Goal: Task Accomplishment & Management: Complete application form

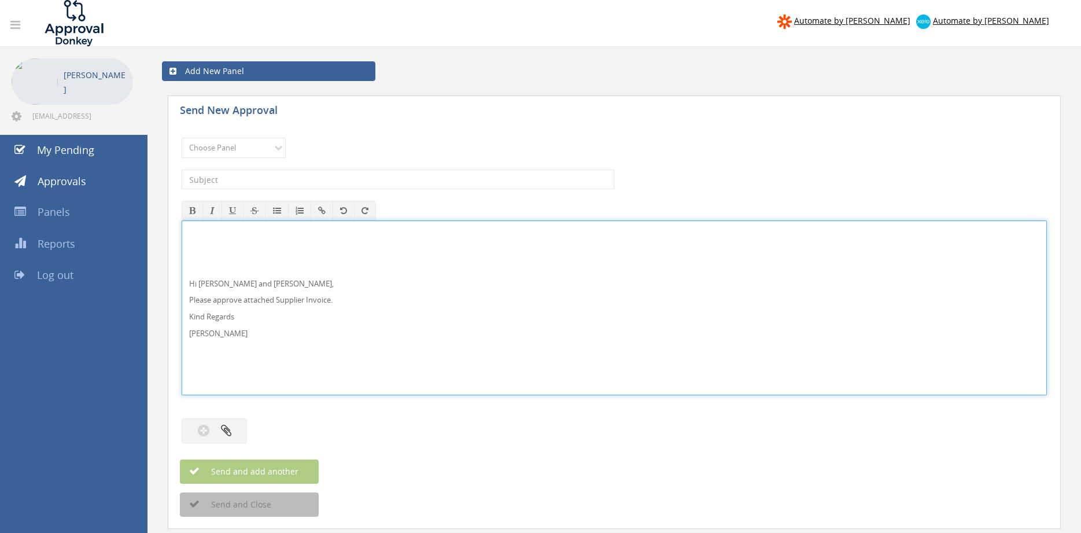
drag, startPoint x: 224, startPoint y: 286, endPoint x: 229, endPoint y: 280, distance: 7.1
click at [225, 285] on p "Hi Maddie and Ben," at bounding box center [614, 283] width 850 height 11
drag, startPoint x: 241, startPoint y: 344, endPoint x: 173, endPoint y: 266, distance: 103.7
click at [182, 266] on div "Hi Paul and Ben, Please approve attached Supplier Invoice. Kind Regards Pam Wal…" at bounding box center [614, 307] width 865 height 175
copy div "Hi Paul and Ben, Please approve attached Supplier Invoice. Kind Regards"
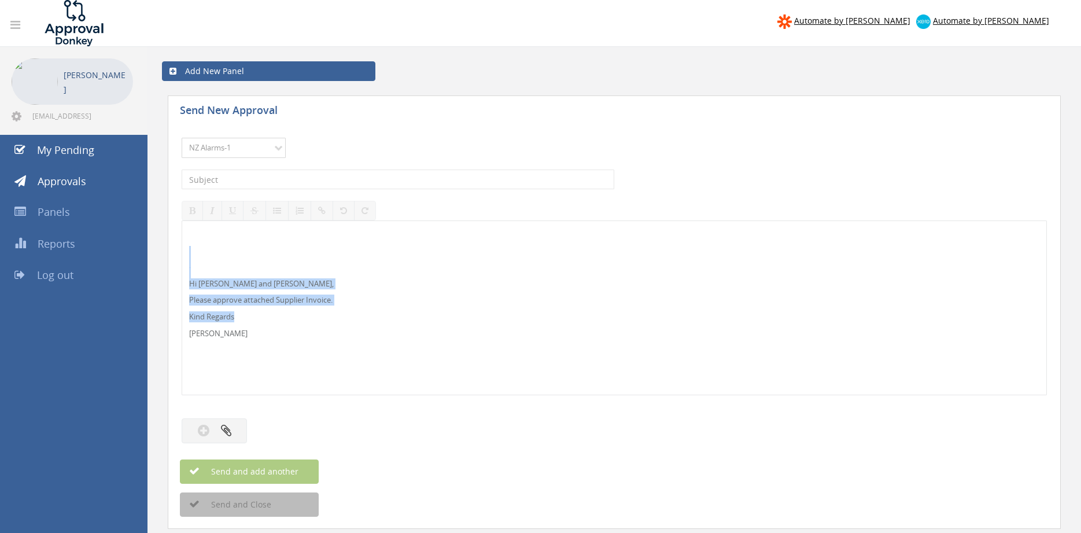
click option "NZ Alarms-1" at bounding box center [0, 0] width 0 height 0
click at [182, 138] on select "Choose Panel Alarm Credits RG - 3 NZ Utilities Cable and SAI Global NZ Alarms-1…" at bounding box center [234, 148] width 104 height 20
select select "13141"
click option "NZ Utilities" at bounding box center [0, 0] width 0 height 0
click at [259, 176] on input "text" at bounding box center [398, 179] width 433 height 20
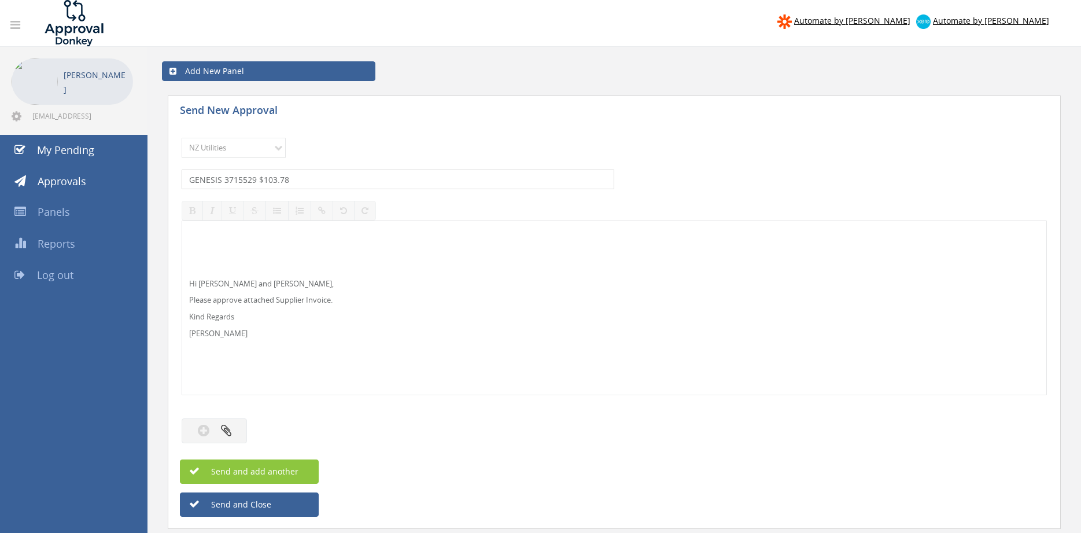
type input "GENESIS 3715529 $103.78"
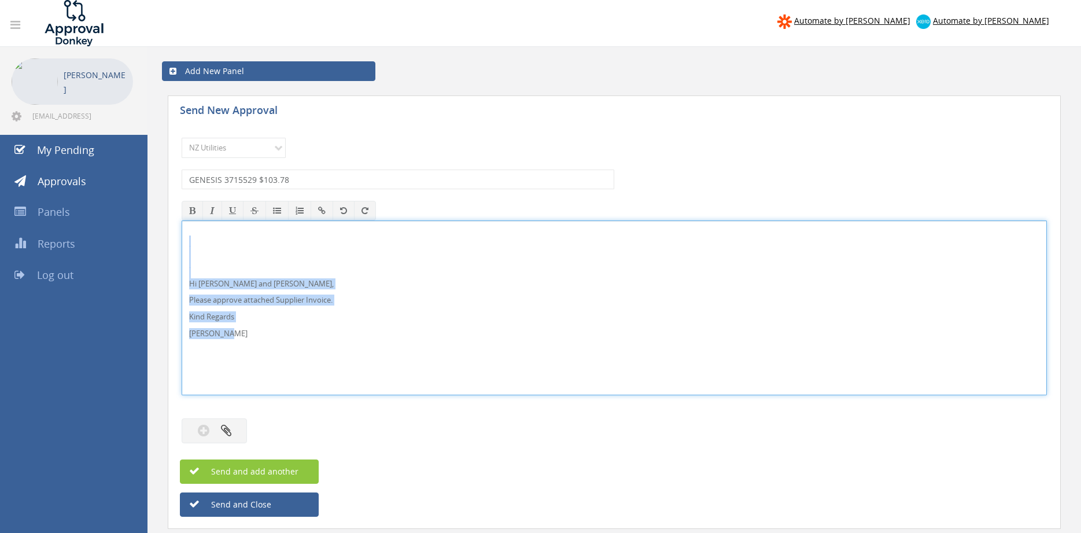
drag, startPoint x: 239, startPoint y: 336, endPoint x: 168, endPoint y: 247, distance: 113.6
click at [182, 244] on div "Hi Paul and Ben, Please approve attached Supplier Invoice. Kind Regards Pam Wal…" at bounding box center [614, 307] width 865 height 175
copy div "Hi Paul and Ben, Please approve attached Supplier Invoice. Kind Regards Pam Wal…"
click at [234, 433] on button "button" at bounding box center [214, 430] width 65 height 25
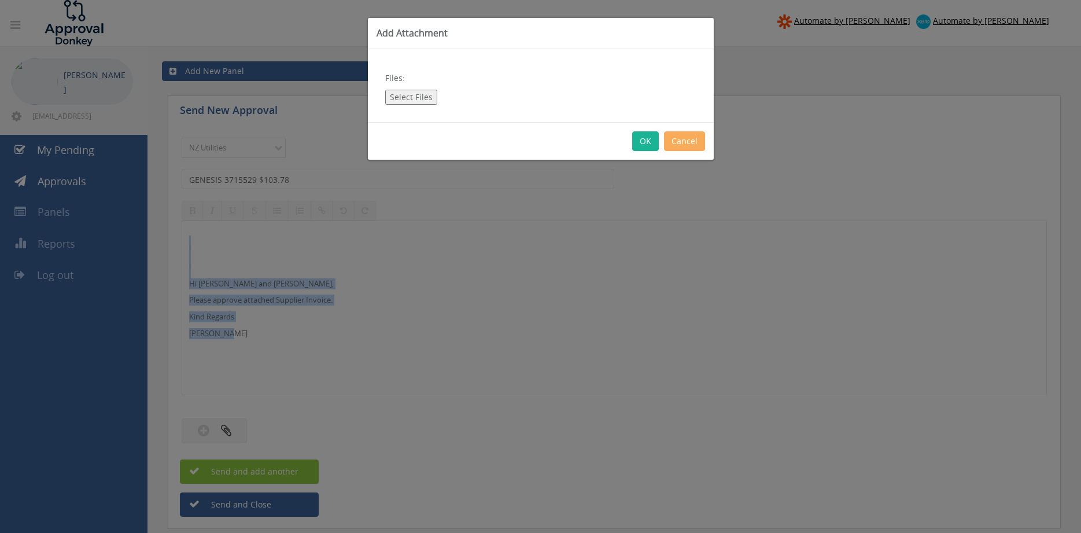
click at [401, 98] on button "Select Files" at bounding box center [411, 97] width 52 height 15
type input "C:\fakepath\GENESIS 920029728_Inv 3715529 25.09.25.pdf"
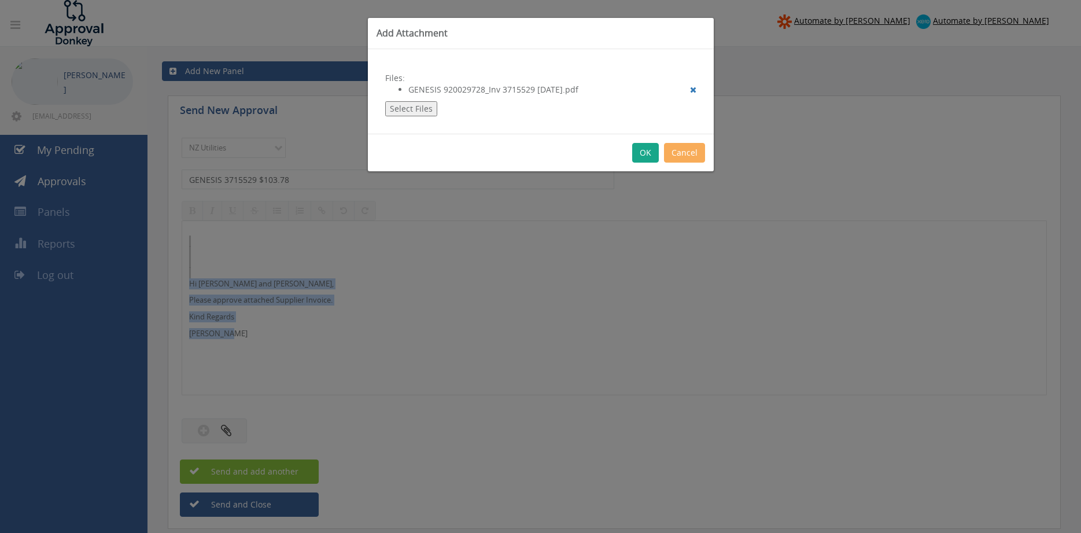
click at [646, 156] on button "OK" at bounding box center [645, 153] width 27 height 20
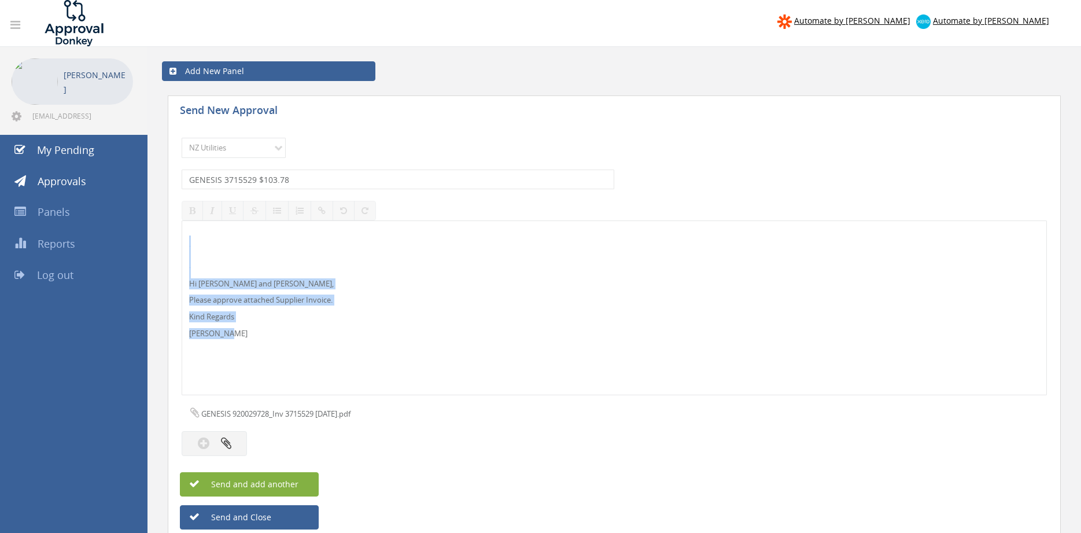
click at [272, 480] on span "Send and add another" at bounding box center [242, 483] width 112 height 11
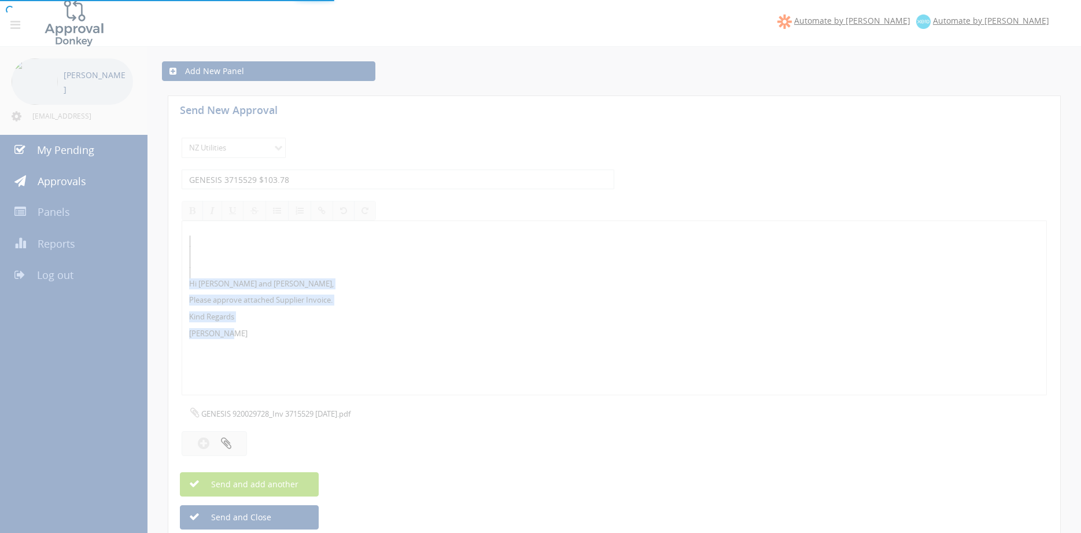
select select
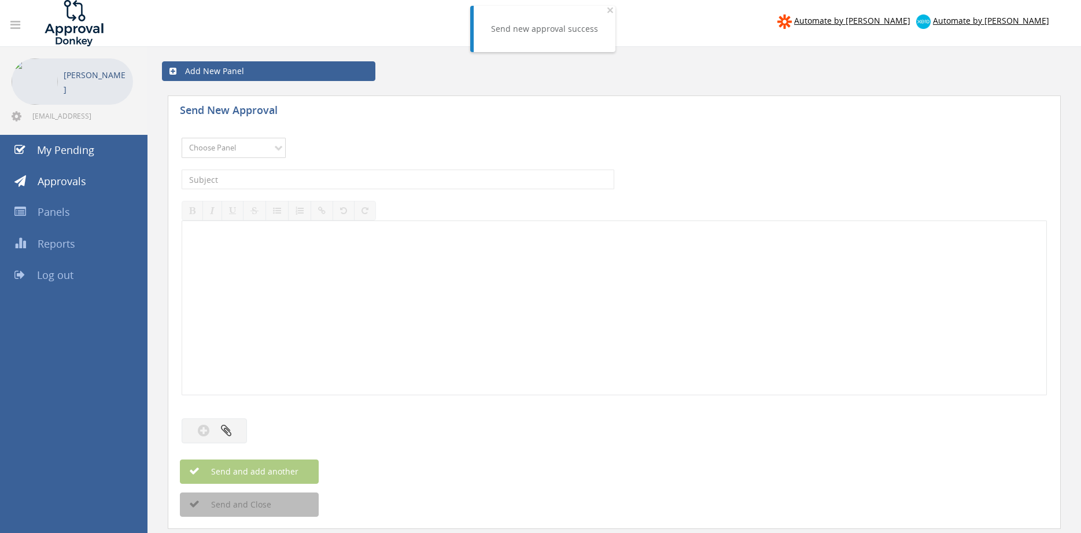
select select "13141"
click option "NZ Utilities" at bounding box center [0, 0] width 0 height 0
click at [266, 180] on input "text" at bounding box center [398, 179] width 433 height 20
type input "COLOUR EVOLUTION 16743 $1,304.61"
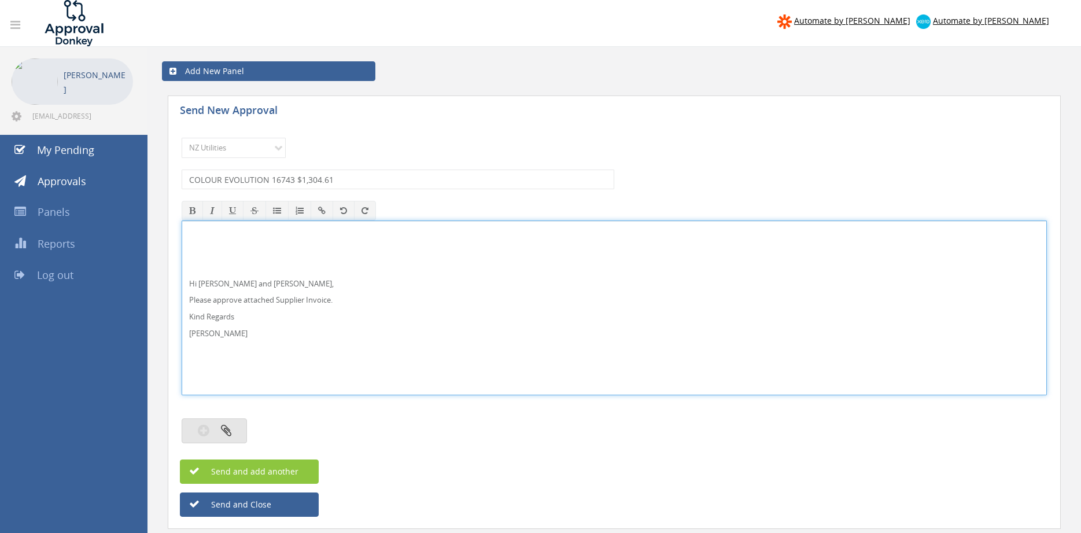
click at [237, 429] on button "button" at bounding box center [214, 430] width 65 height 25
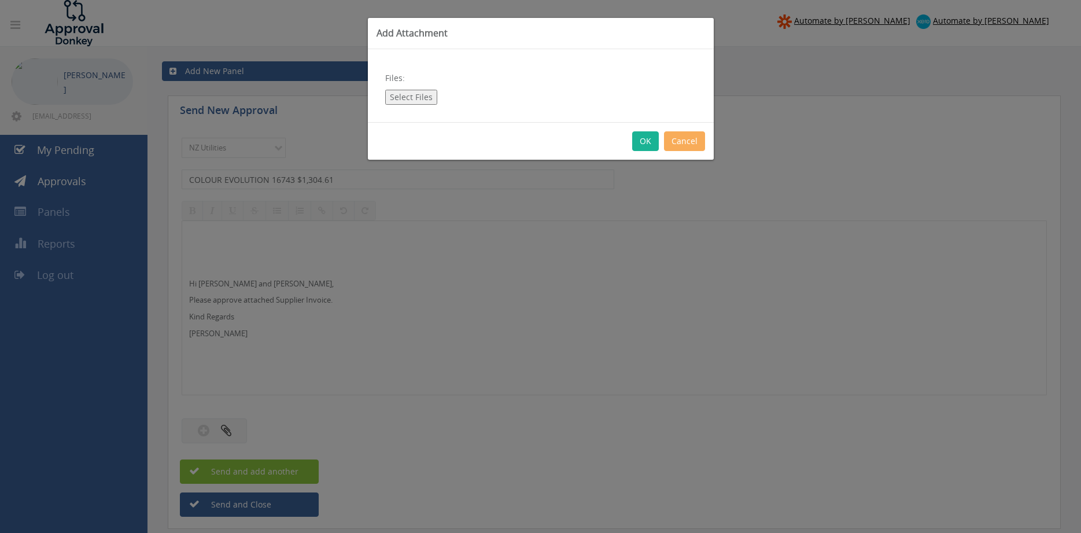
click at [399, 101] on button "Select Files" at bounding box center [411, 97] width 52 height 15
type input "C:\fakepath\Colour Evolution Ltd 16743 19.09.25.pdf"
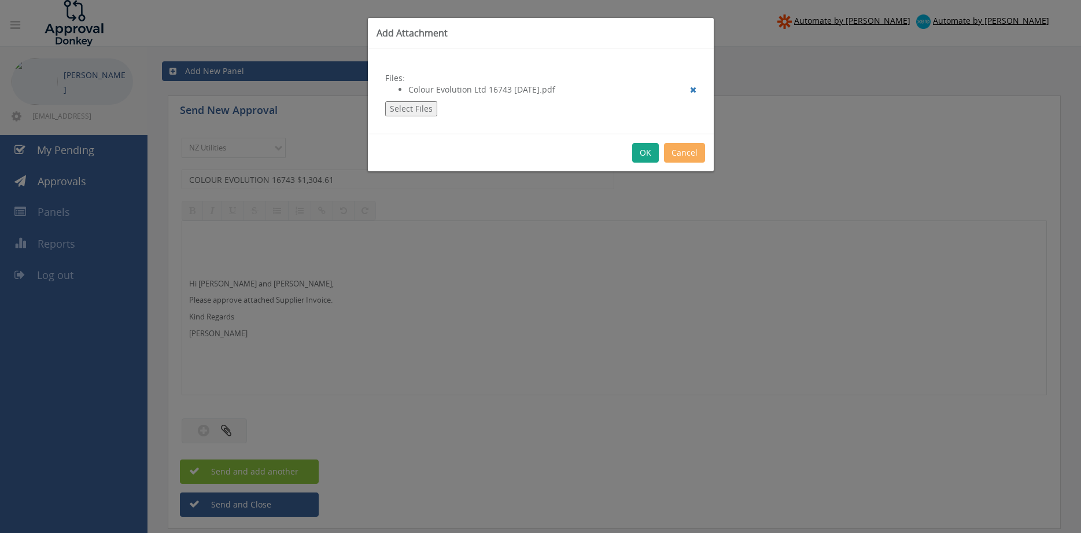
click at [645, 150] on button "OK" at bounding box center [645, 153] width 27 height 20
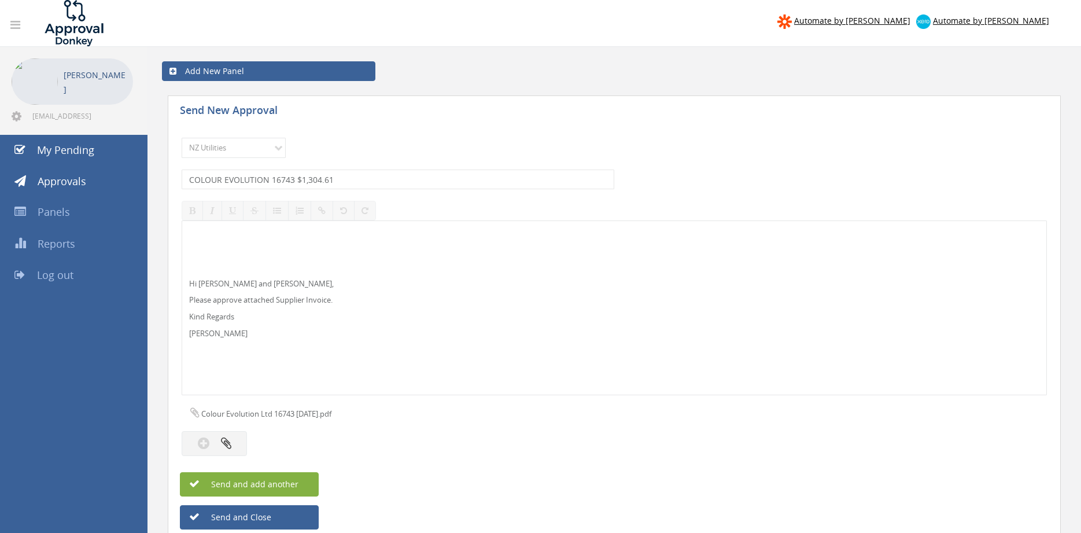
click at [284, 476] on button "Send and add another" at bounding box center [249, 484] width 139 height 24
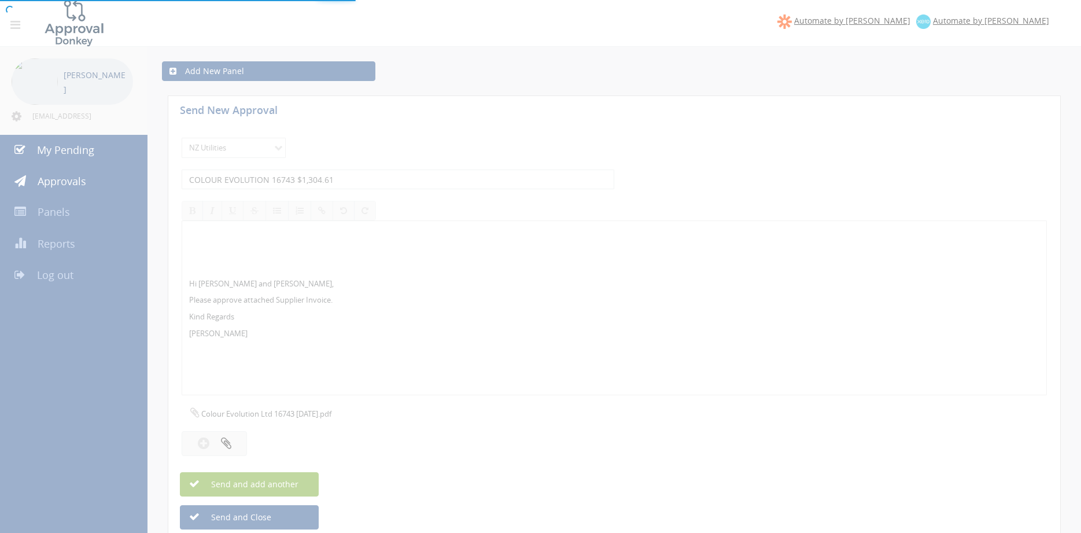
select select
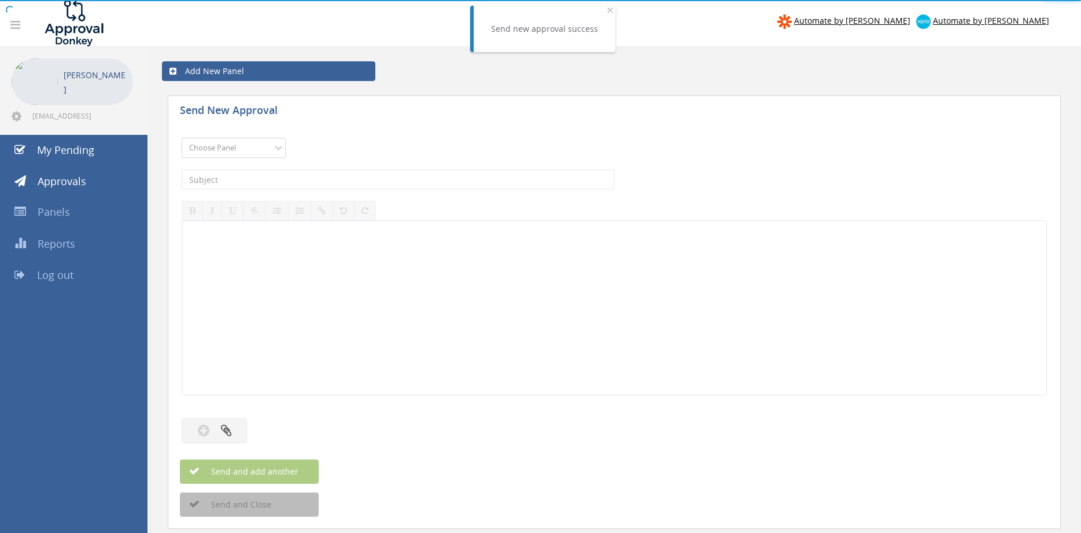
click at [182, 138] on select "Choose Panel Alarm Credits RG - 3 NZ Utilities Cable and SAI Global NZ Alarms-1…" at bounding box center [234, 148] width 104 height 20
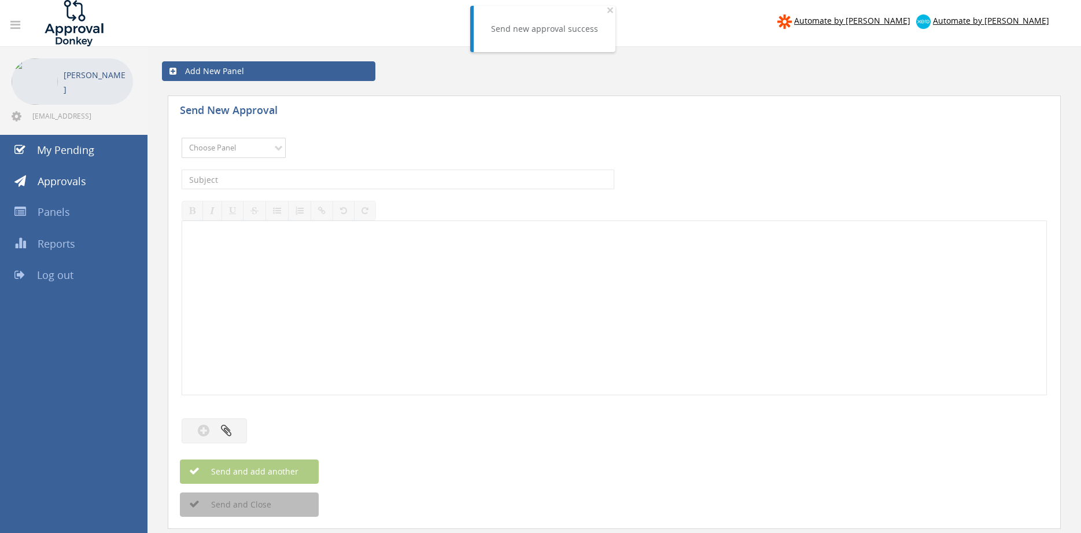
select select "13141"
click option "NZ Utilities" at bounding box center [0, 0] width 0 height 0
click at [257, 180] on input "text" at bounding box center [398, 179] width 433 height 20
type input "BOC INV 4089872153 $315.97"
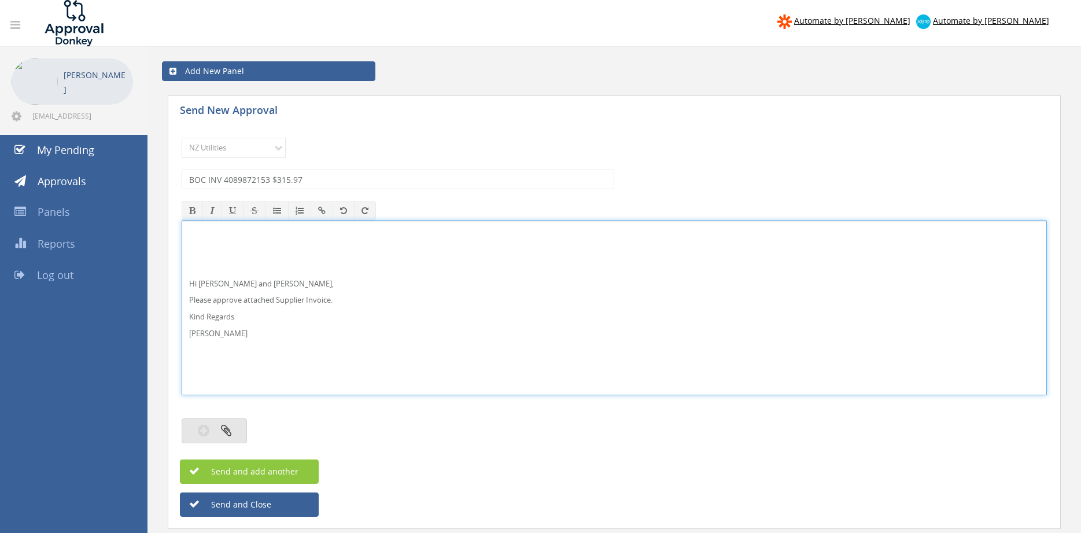
click at [239, 425] on button "button" at bounding box center [214, 430] width 65 height 25
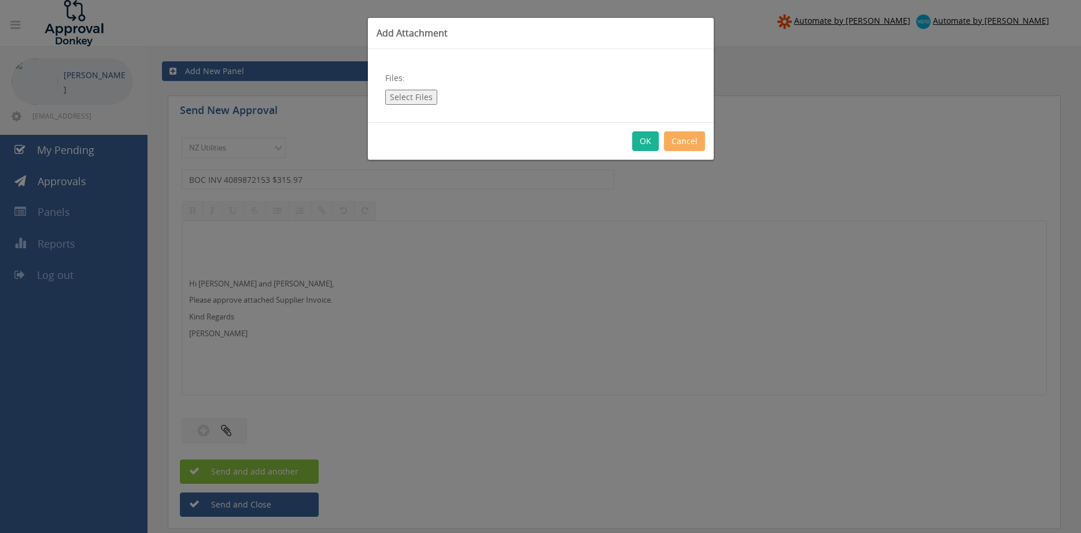
click at [420, 92] on button "Select Files" at bounding box center [411, 97] width 52 height 15
type input "C:\fakepath\BOC Inv 4089872153 24.09.25.pdf"
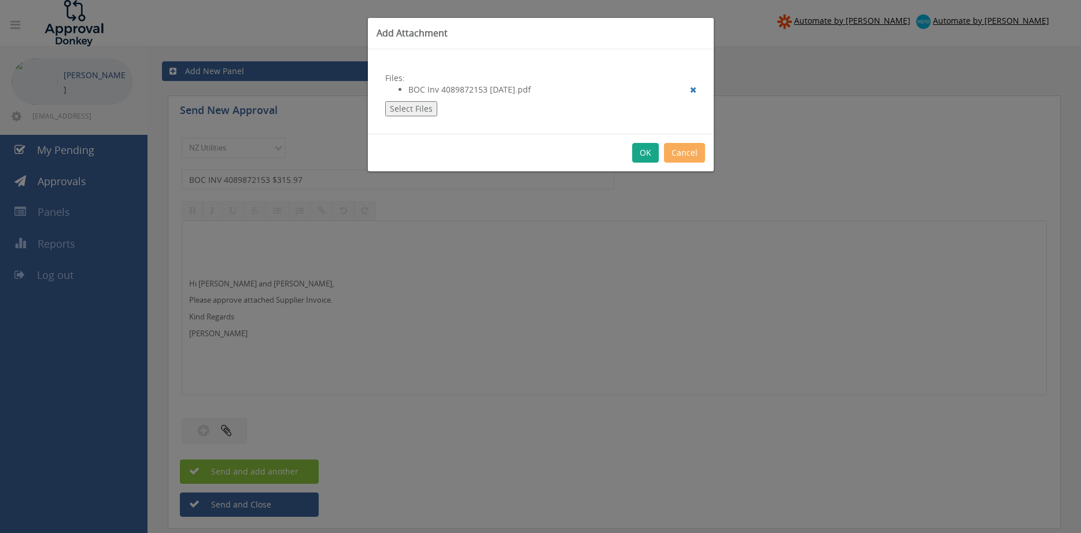
click at [642, 151] on button "OK" at bounding box center [645, 153] width 27 height 20
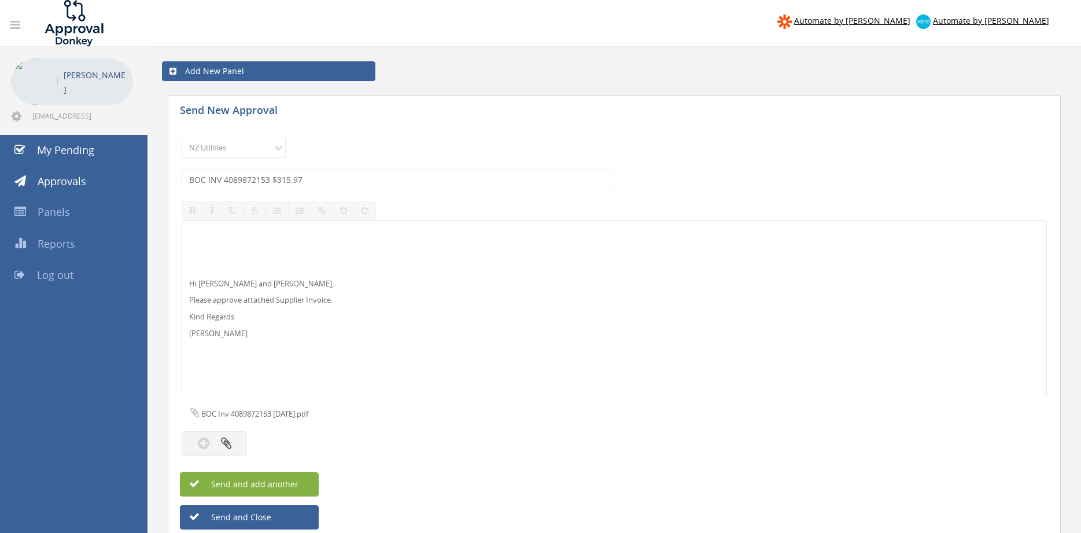
click at [302, 483] on button "Send and add another" at bounding box center [249, 484] width 139 height 24
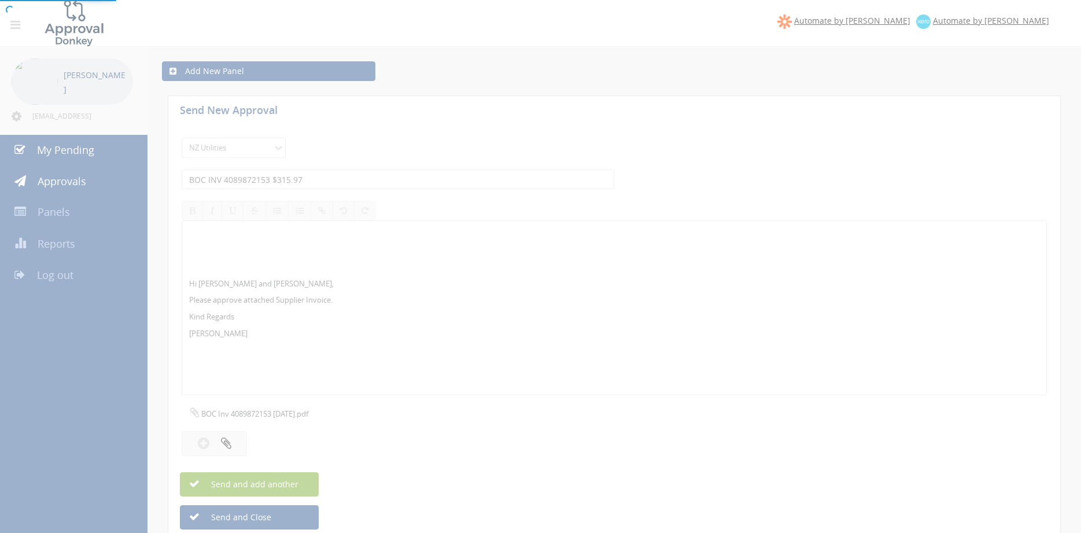
select select
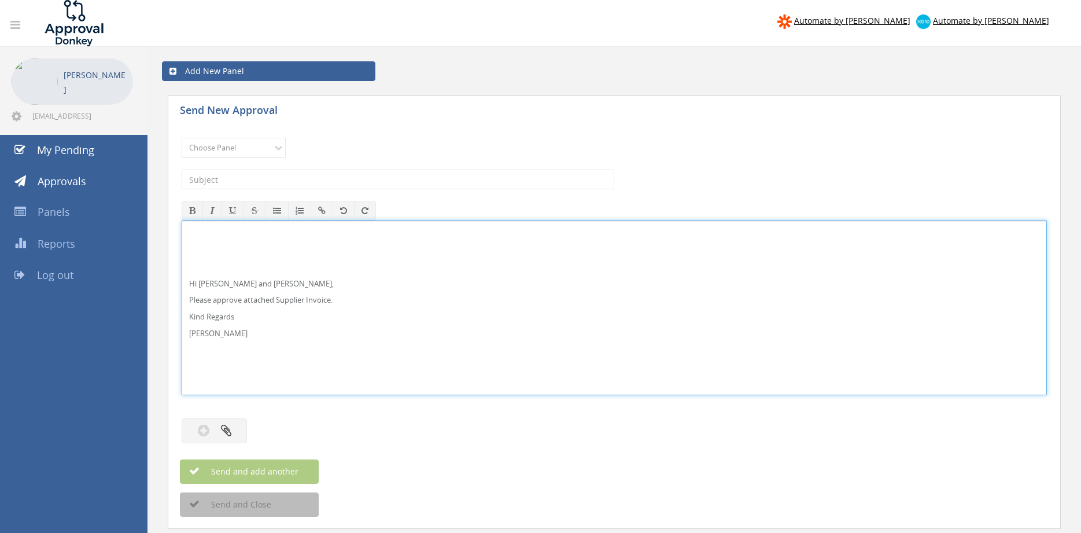
click at [213, 283] on p "Hi Paul and Ben," at bounding box center [614, 283] width 850 height 11
drag, startPoint x: 242, startPoint y: 340, endPoint x: 164, endPoint y: 268, distance: 105.7
click at [182, 268] on div "Hi Maddie and Ben, Please approve attached Supplier Invoice. Kind Regards Pam W…" at bounding box center [614, 307] width 865 height 175
click at [182, 138] on select "Choose Panel Alarm Credits RG - 3 NZ Utilities Cable and SAI Global NZ Alarms-1…" at bounding box center [234, 148] width 104 height 20
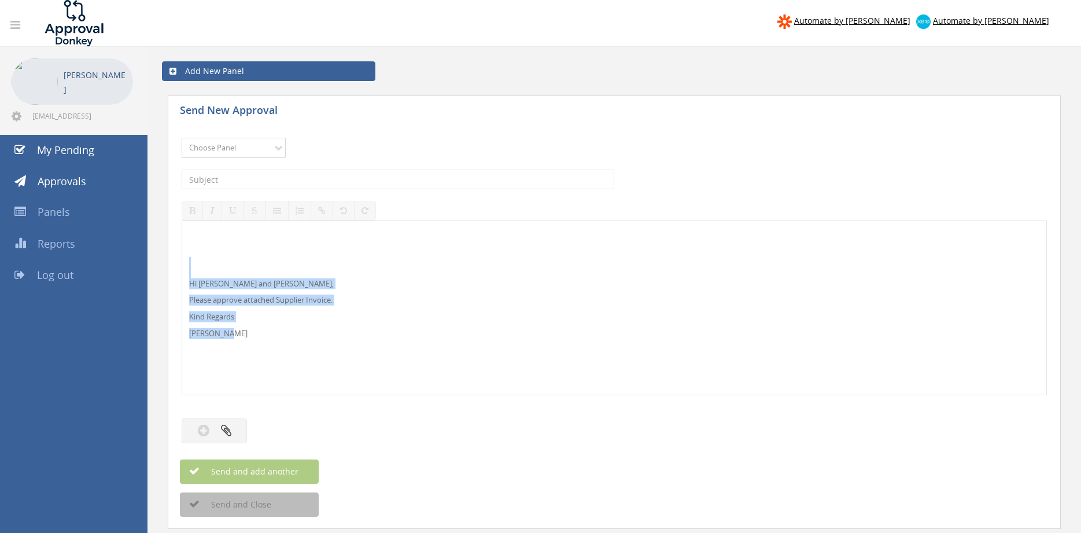
select select "9741"
click option "NZ Payables - 2" at bounding box center [0, 0] width 0 height 0
click at [315, 179] on input "text" at bounding box center [398, 179] width 433 height 20
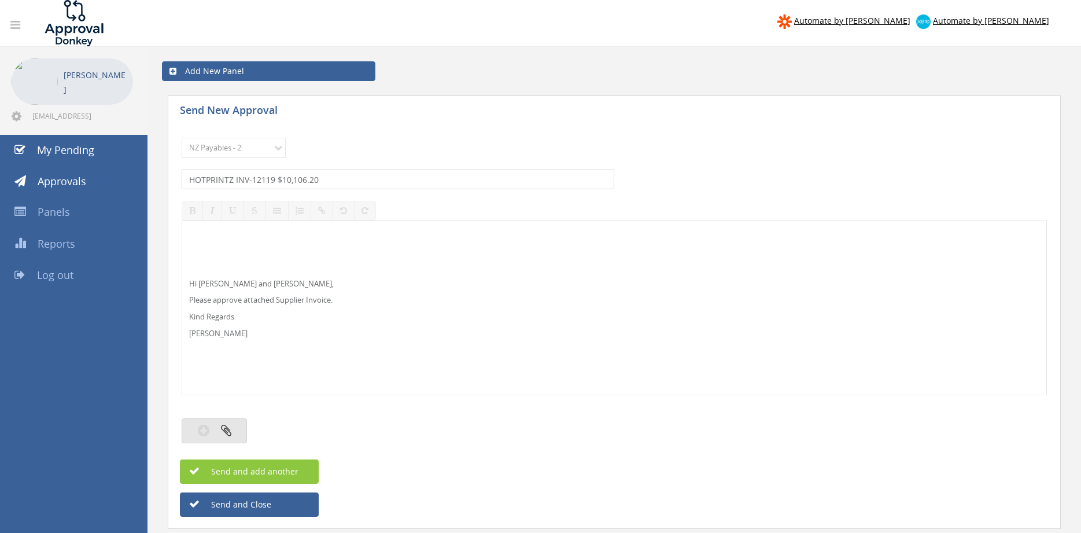
type input "HOTPRINTZ INV-12119 $10,106.20"
click at [221, 434] on icon "button" at bounding box center [226, 429] width 10 height 13
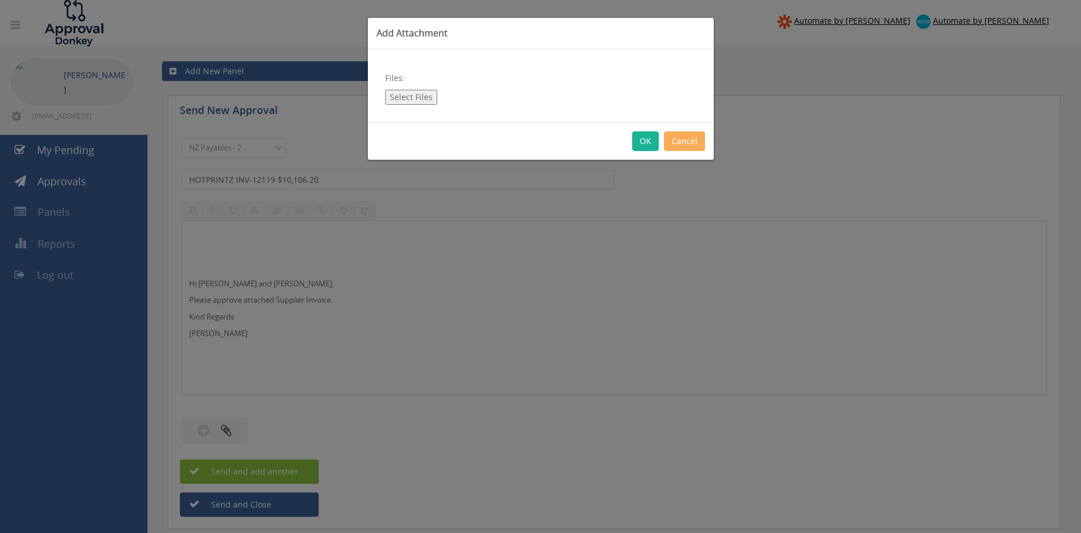
click at [422, 97] on button "Select Files" at bounding box center [411, 97] width 52 height 15
type input "C:\fakepath\HOTPRINTZ INV-12119 23.09.25 PO 4390.pdf"
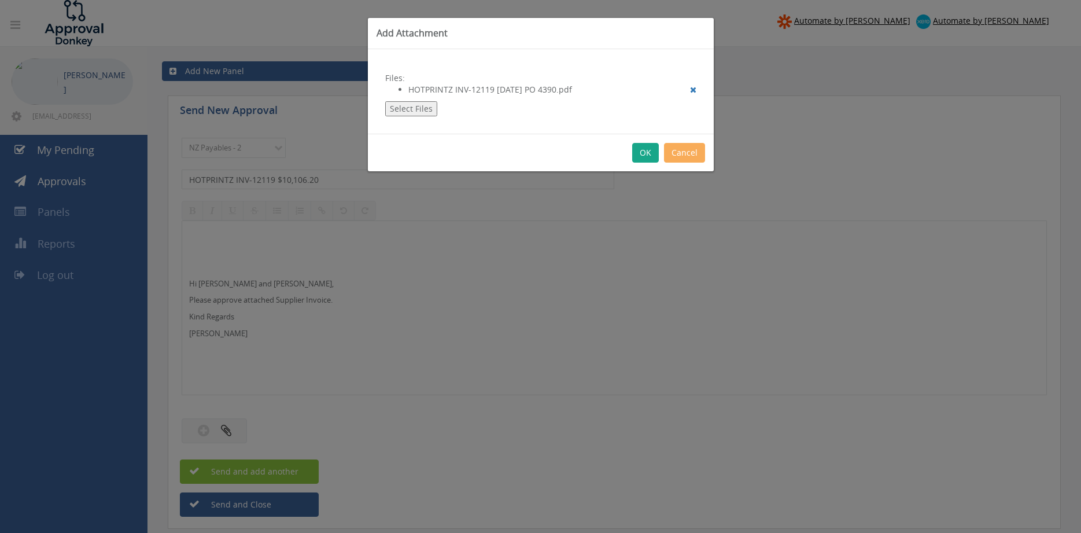
click at [645, 156] on button "OK" at bounding box center [645, 153] width 27 height 20
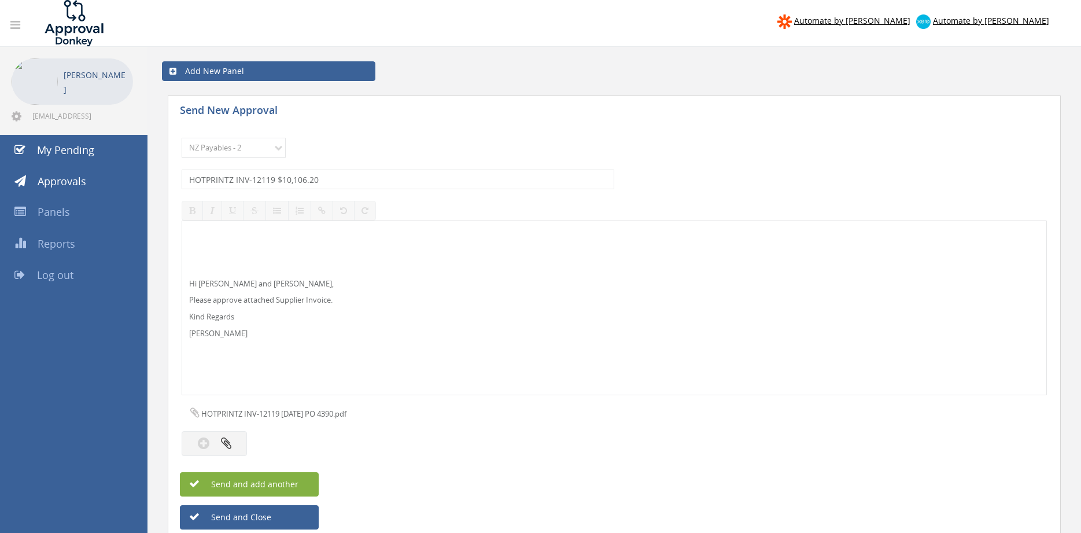
drag, startPoint x: 303, startPoint y: 485, endPoint x: 356, endPoint y: 482, distance: 53.3
click at [302, 485] on button "Send and add another" at bounding box center [249, 484] width 139 height 24
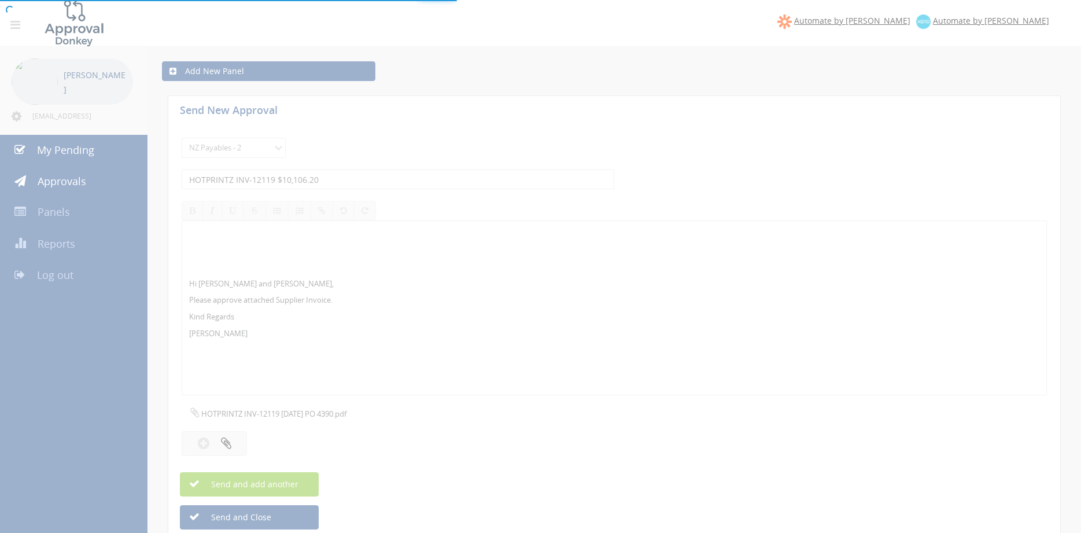
select select
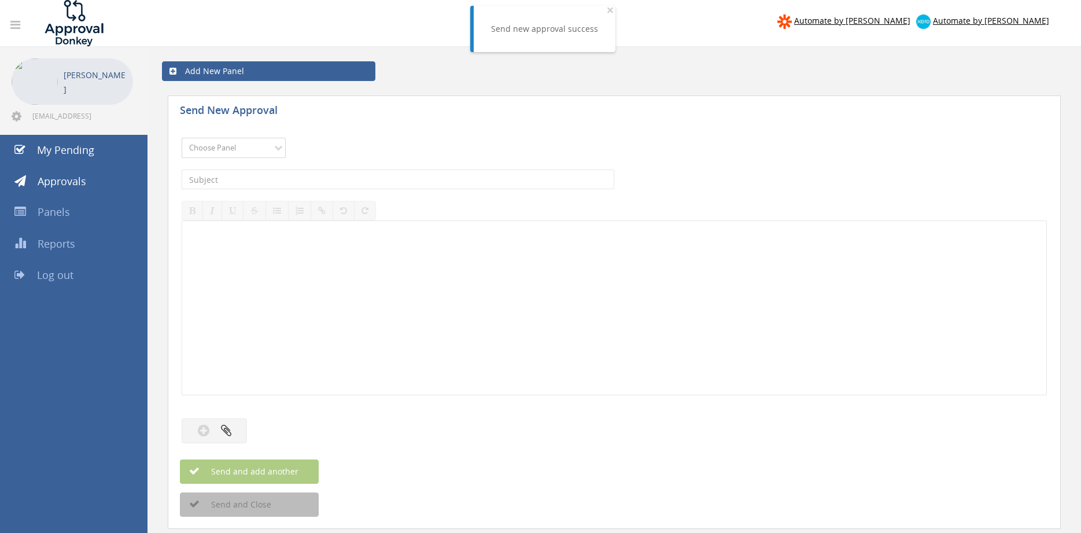
click at [182, 138] on select "Choose Panel Alarm Credits RG - 3 NZ Utilities Cable and SAI Global NZ Alarms-1…" at bounding box center [234, 148] width 104 height 20
select select "9741"
click option "NZ Payables - 2" at bounding box center [0, 0] width 0 height 0
click at [320, 175] on input "text" at bounding box center [398, 179] width 433 height 20
type input "HAWK ELLERY S00048083 $611.75"
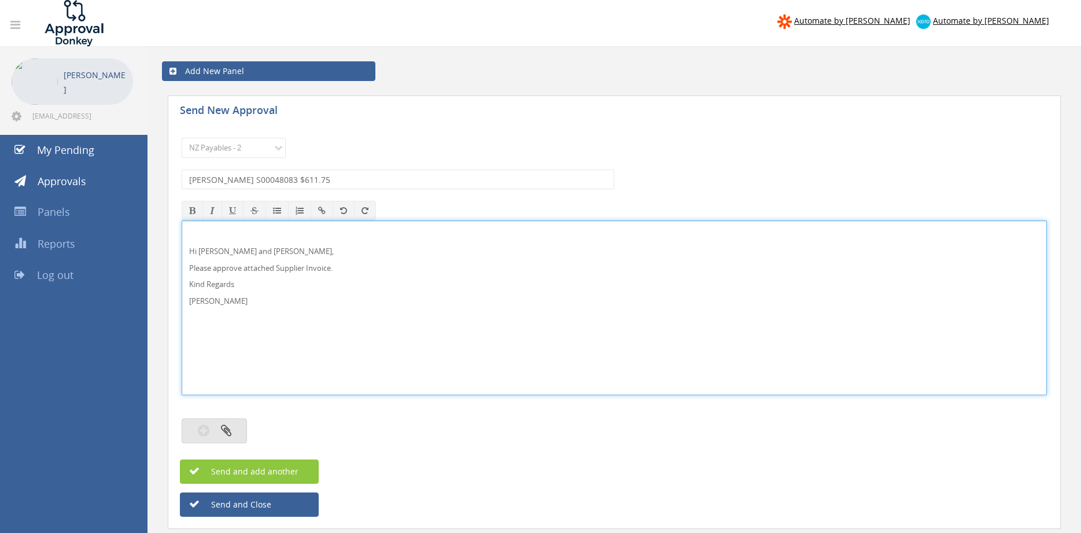
click at [231, 429] on button "button" at bounding box center [214, 430] width 65 height 25
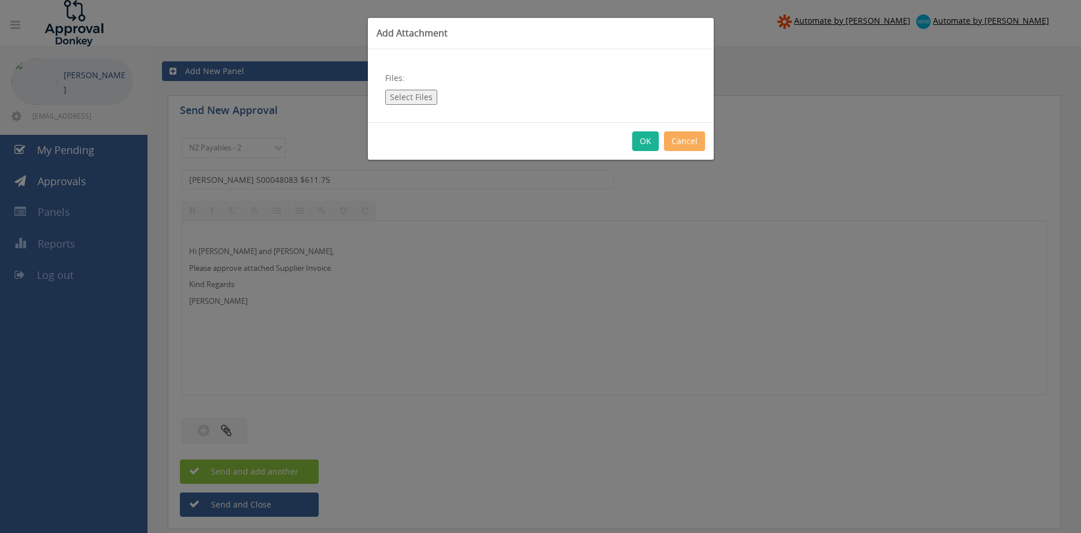
click at [410, 100] on button "Select Files" at bounding box center [411, 97] width 52 height 15
type input "C:\fakepath\HAWK ELLERY - S00048083 - VIKSALAKL (25-Sep-25).pdf"
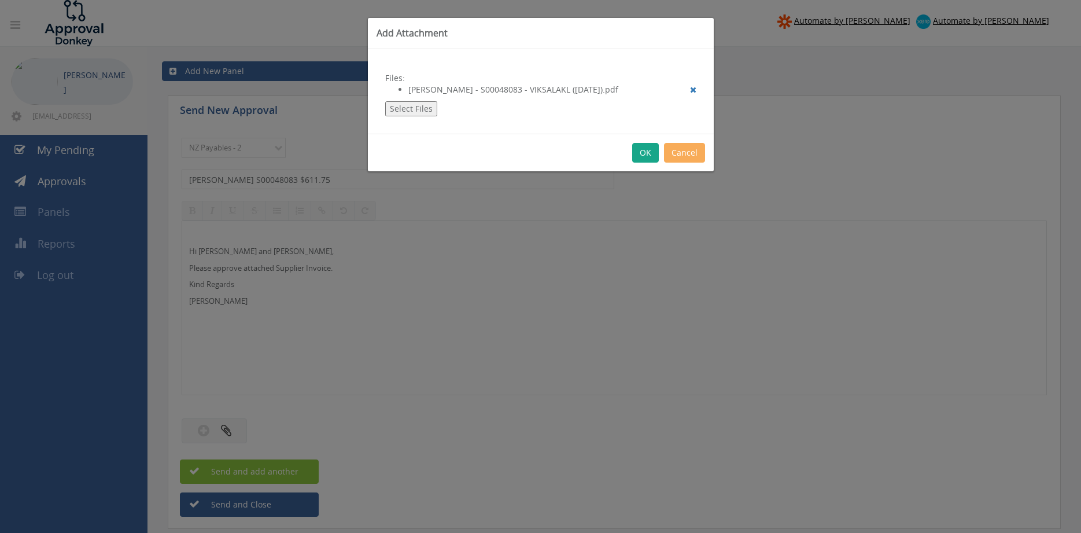
click at [644, 153] on button "OK" at bounding box center [645, 153] width 27 height 20
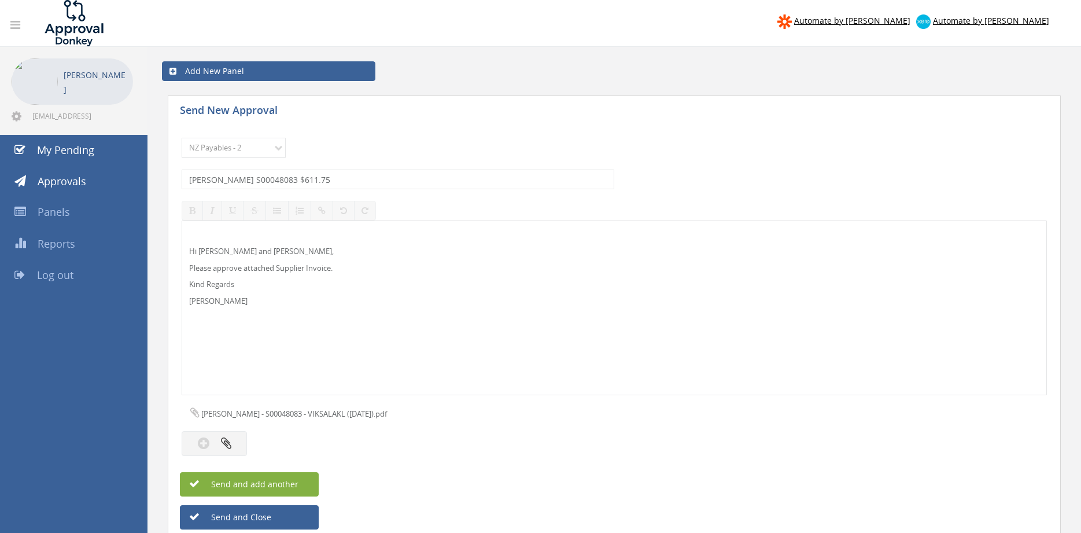
click at [301, 488] on button "Send and add another" at bounding box center [249, 484] width 139 height 24
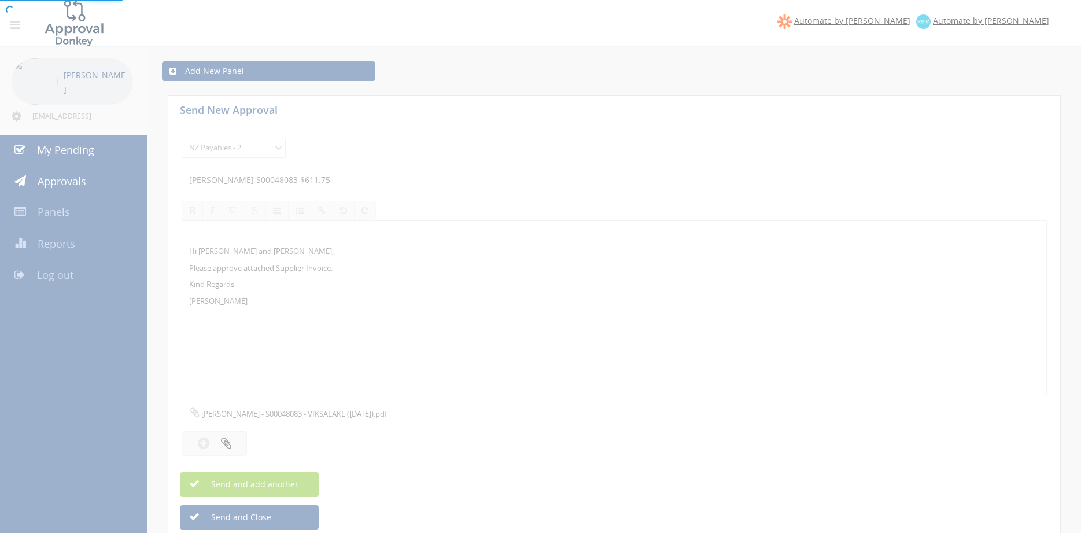
select select
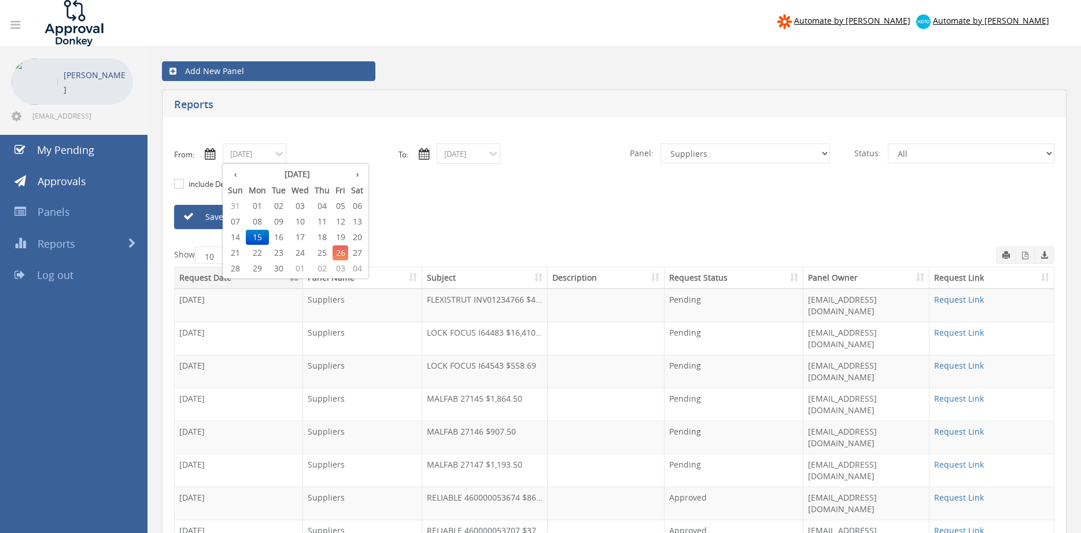
select select "number:9632"
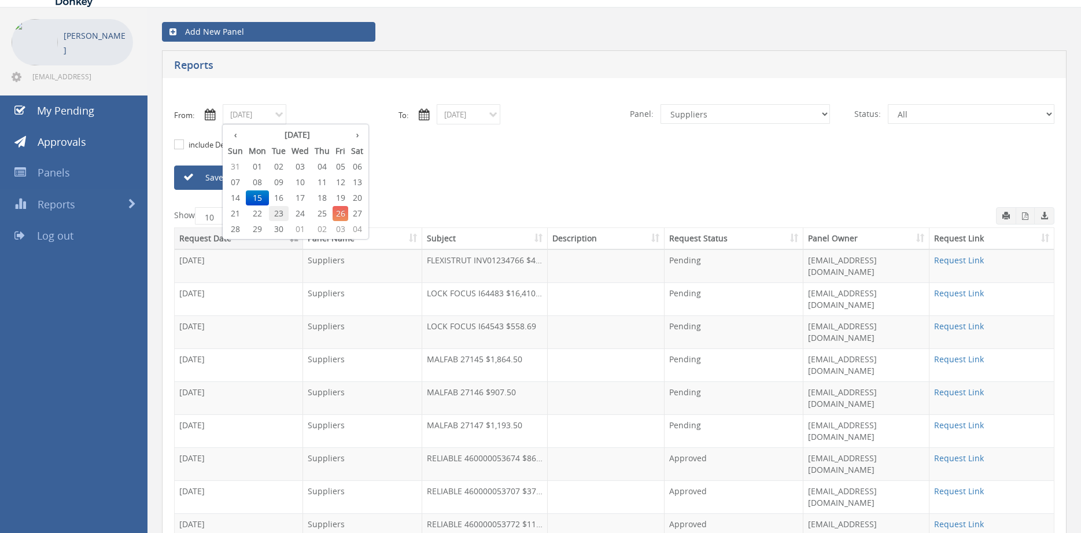
click at [279, 211] on span "23" at bounding box center [279, 213] width 20 height 15
type input "[DATE]"
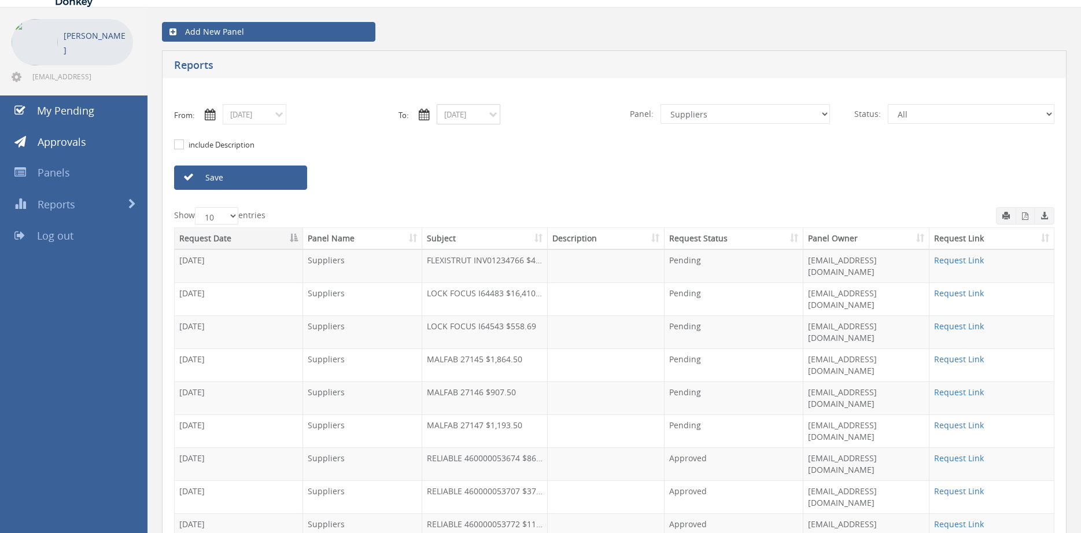
click at [458, 117] on input "[DATE]" at bounding box center [469, 114] width 64 height 20
click at [499, 215] on span "23" at bounding box center [493, 213] width 20 height 15
type input "[DATE]"
select select "number:9739"
click option "Credit Requests - 2" at bounding box center [0, 0] width 0 height 0
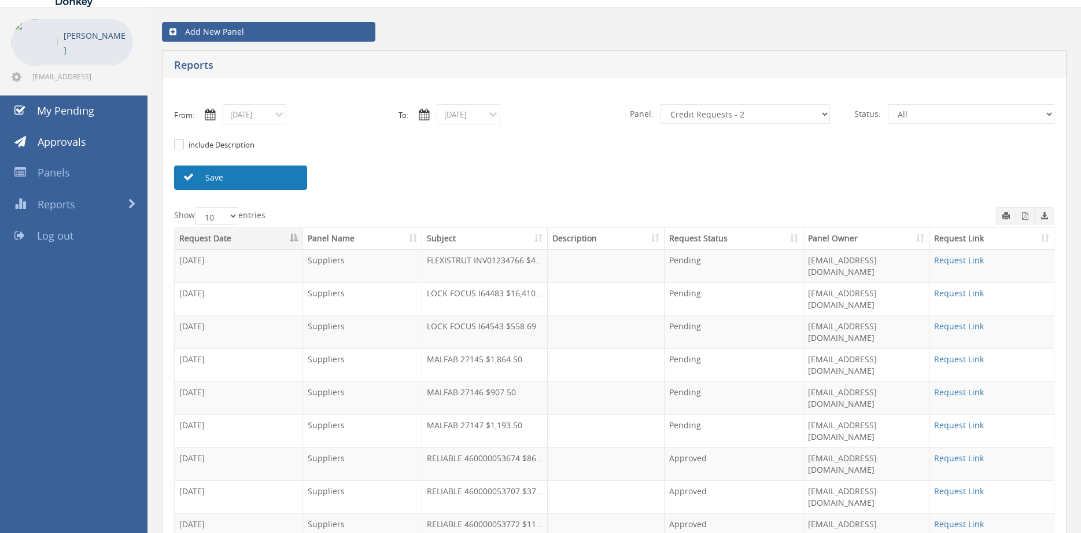
click at [277, 176] on link "Save" at bounding box center [240, 177] width 133 height 24
